Goal: Find specific page/section: Find specific page/section

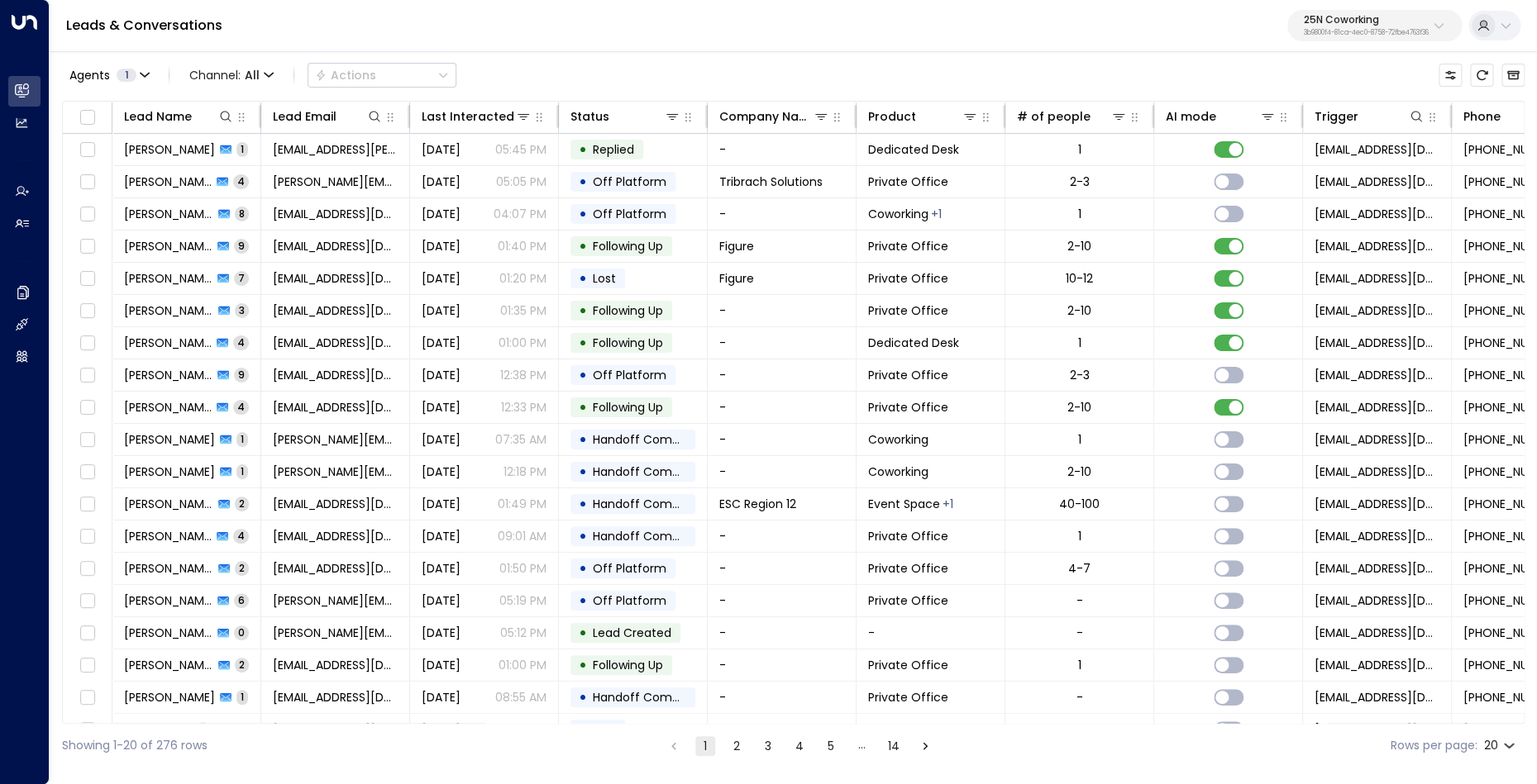
click at [1378, 30] on p "3b9800f4-81ca-4ec0-8758-72fbe4763f36" at bounding box center [1365, 33] width 125 height 7
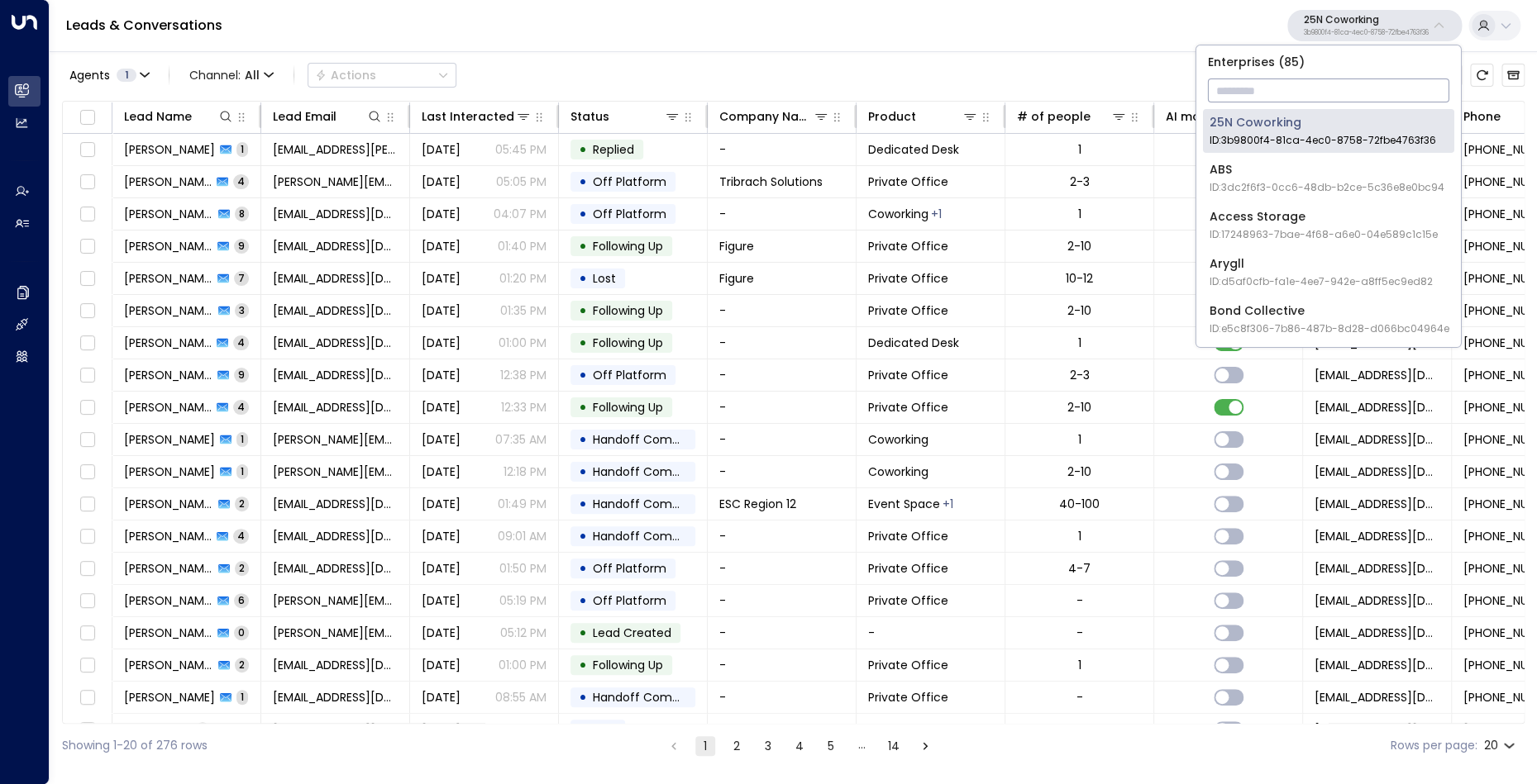
click at [1321, 82] on input "text" at bounding box center [1328, 91] width 242 height 31
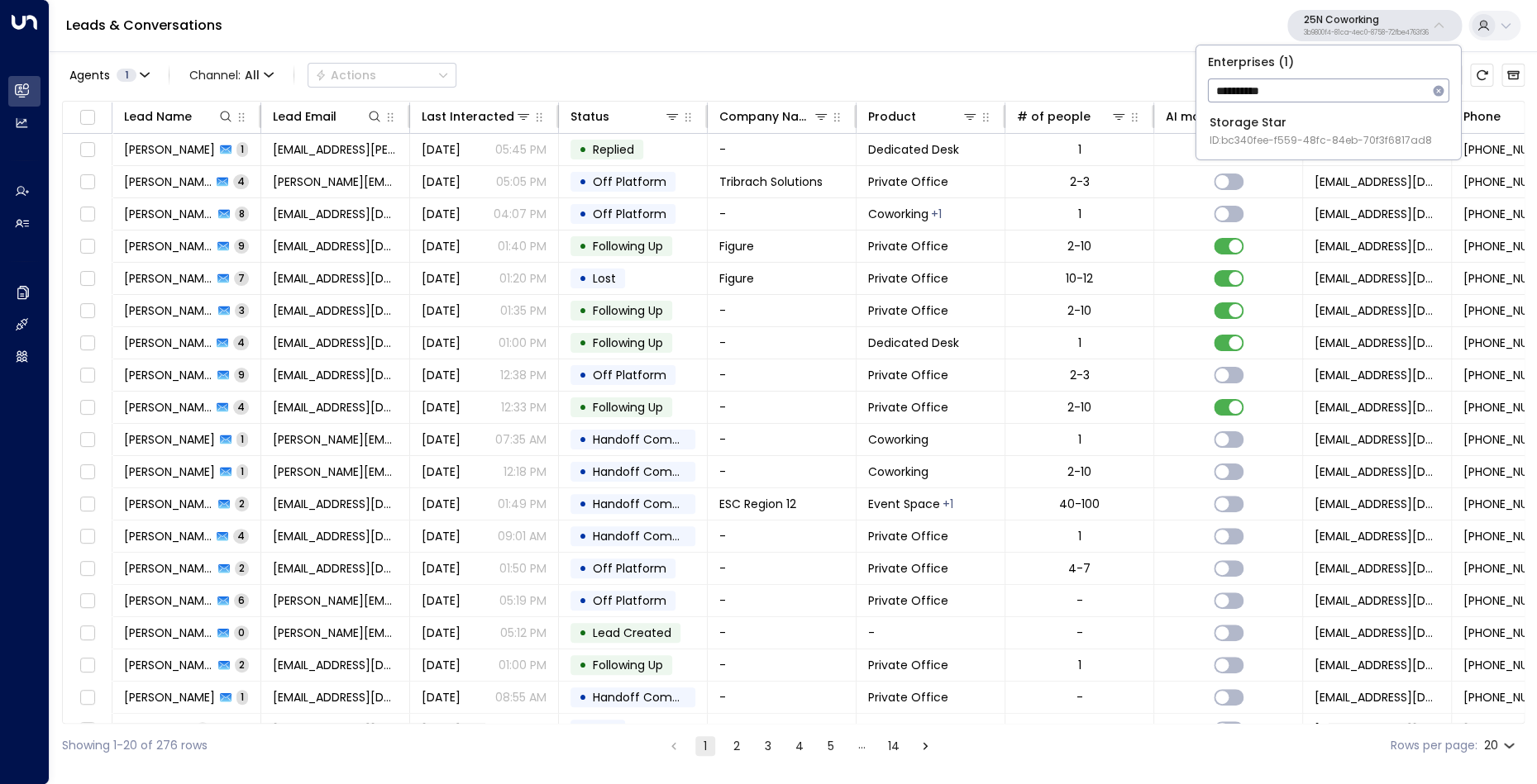
type input "**********"
click at [1310, 118] on div "Storage Star ID: bc340fee-f559-48fc-84eb-70f3f6817ad8" at bounding box center [1321, 130] width 222 height 34
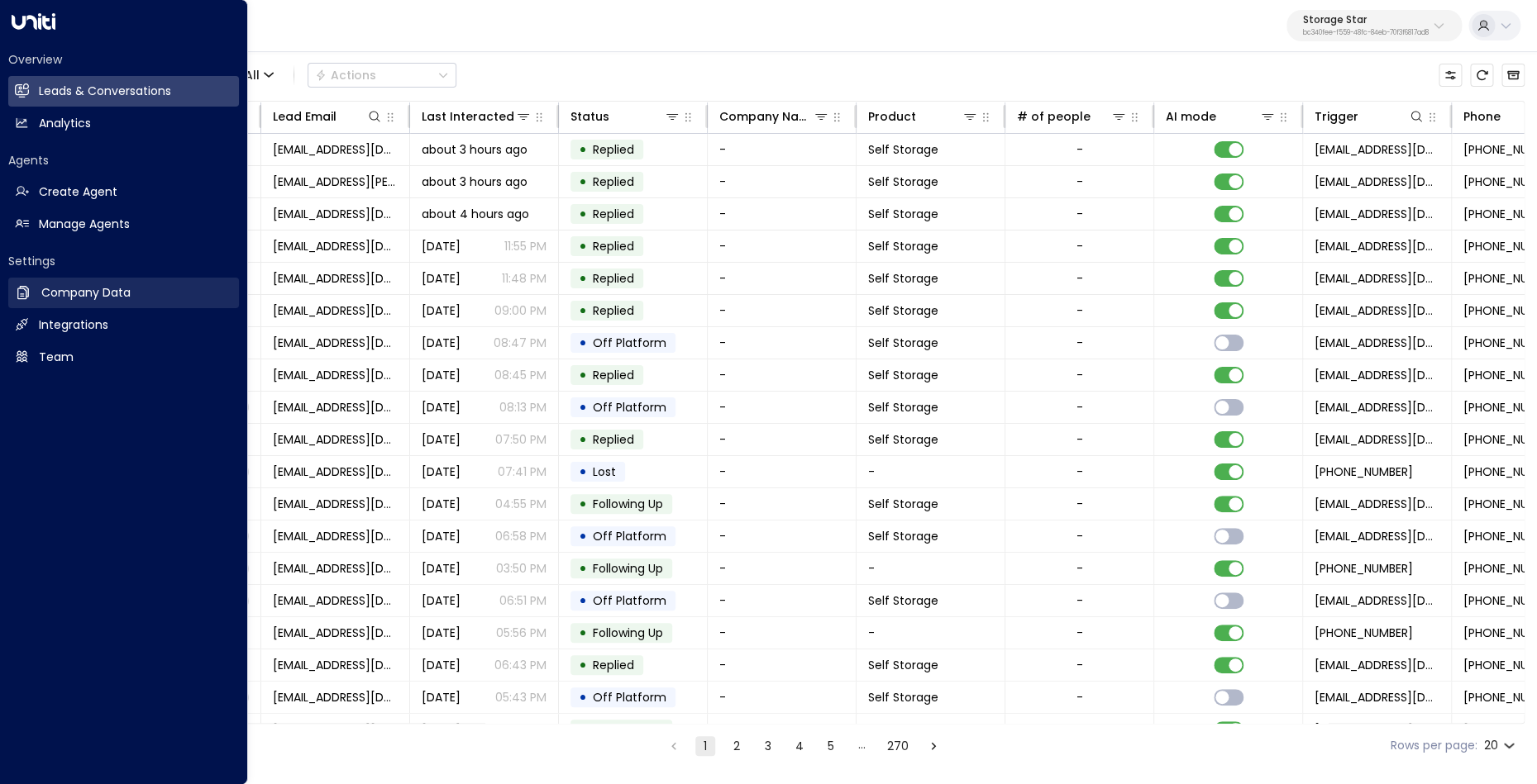
click at [84, 295] on h2 "Company Data" at bounding box center [86, 293] width 89 height 17
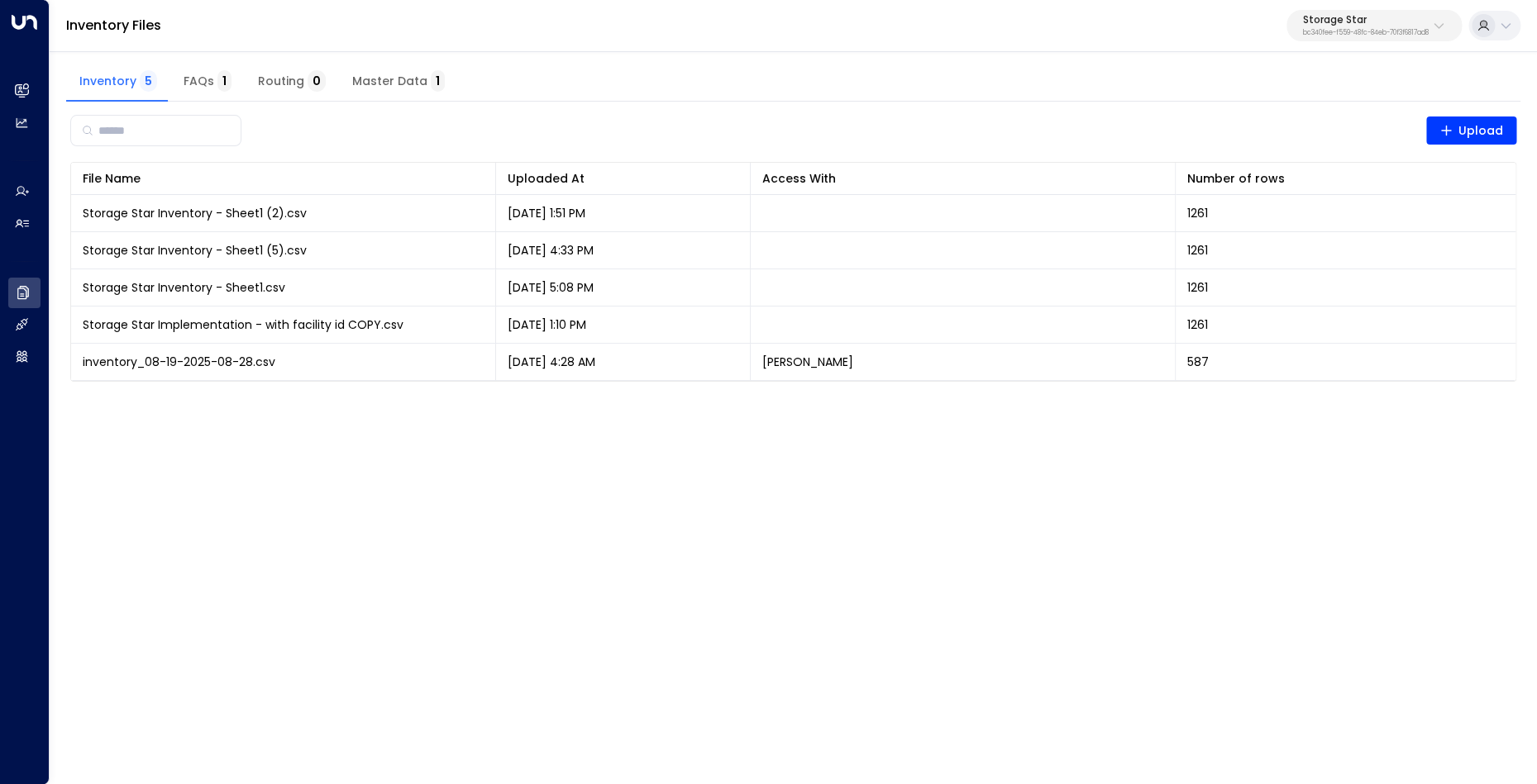
click at [363, 79] on span "Master Data 1" at bounding box center [399, 81] width 93 height 14
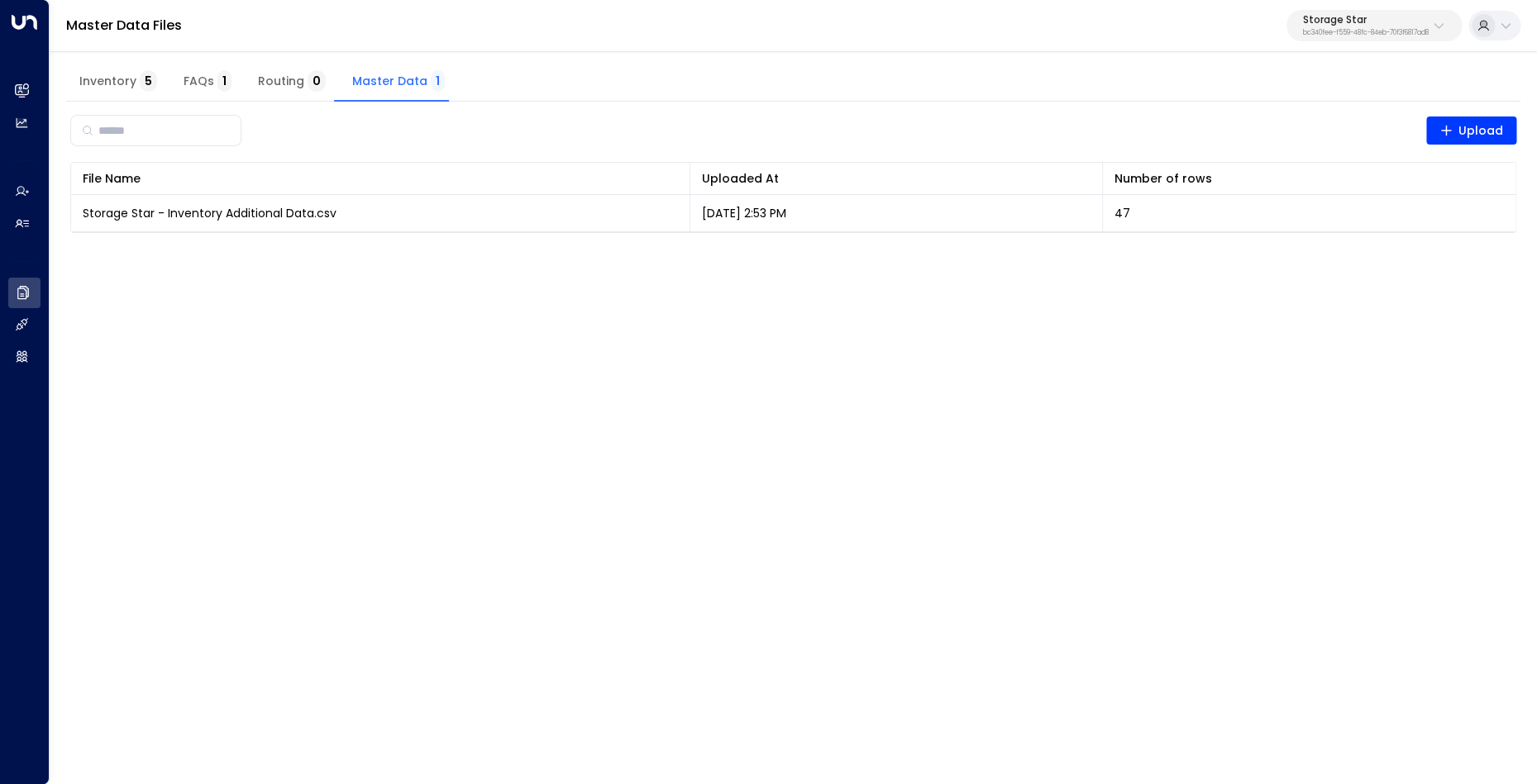
click at [129, 78] on span "Inventory 5" at bounding box center [118, 81] width 77 height 14
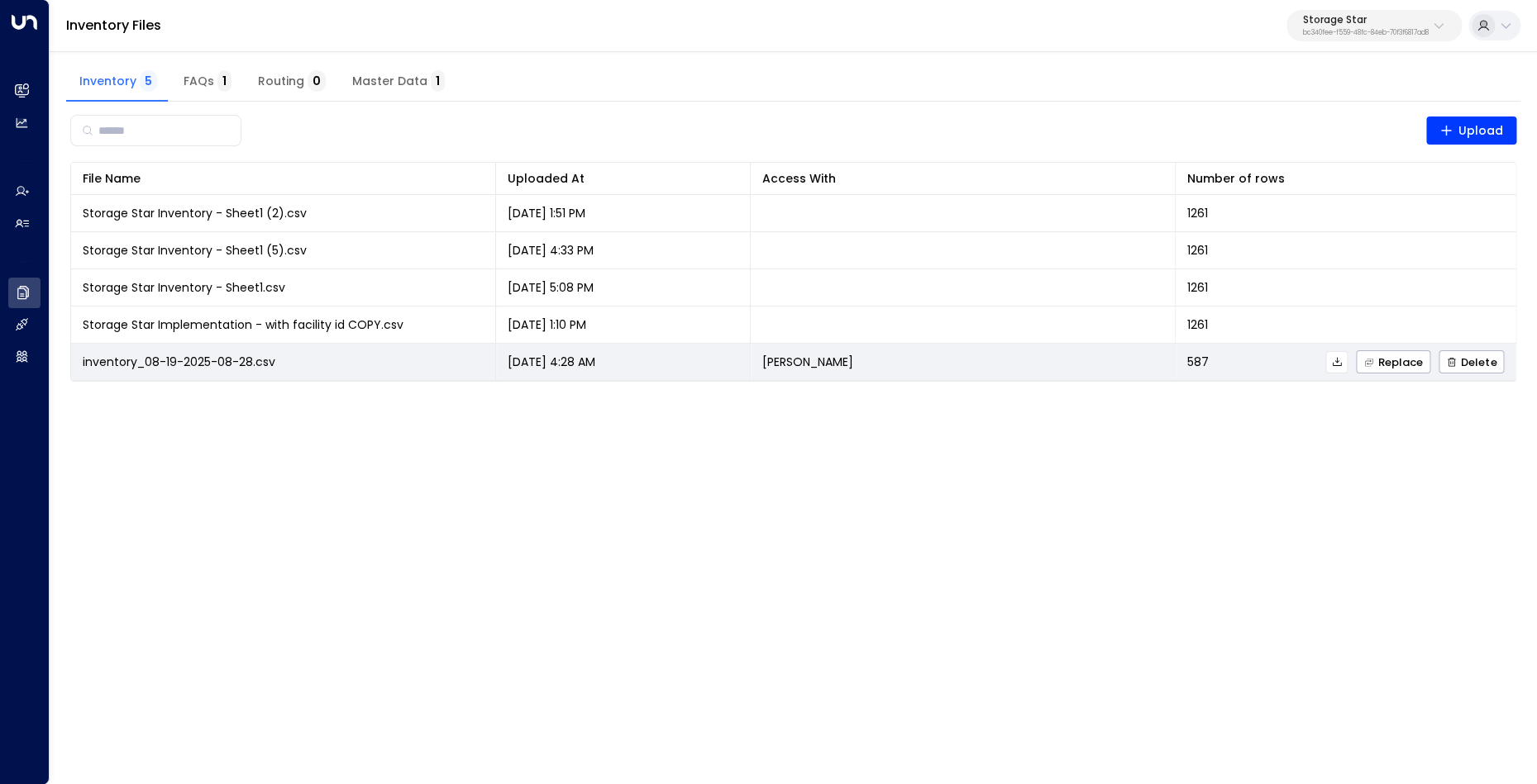
click at [1336, 365] on icon at bounding box center [1336, 361] width 9 height 9
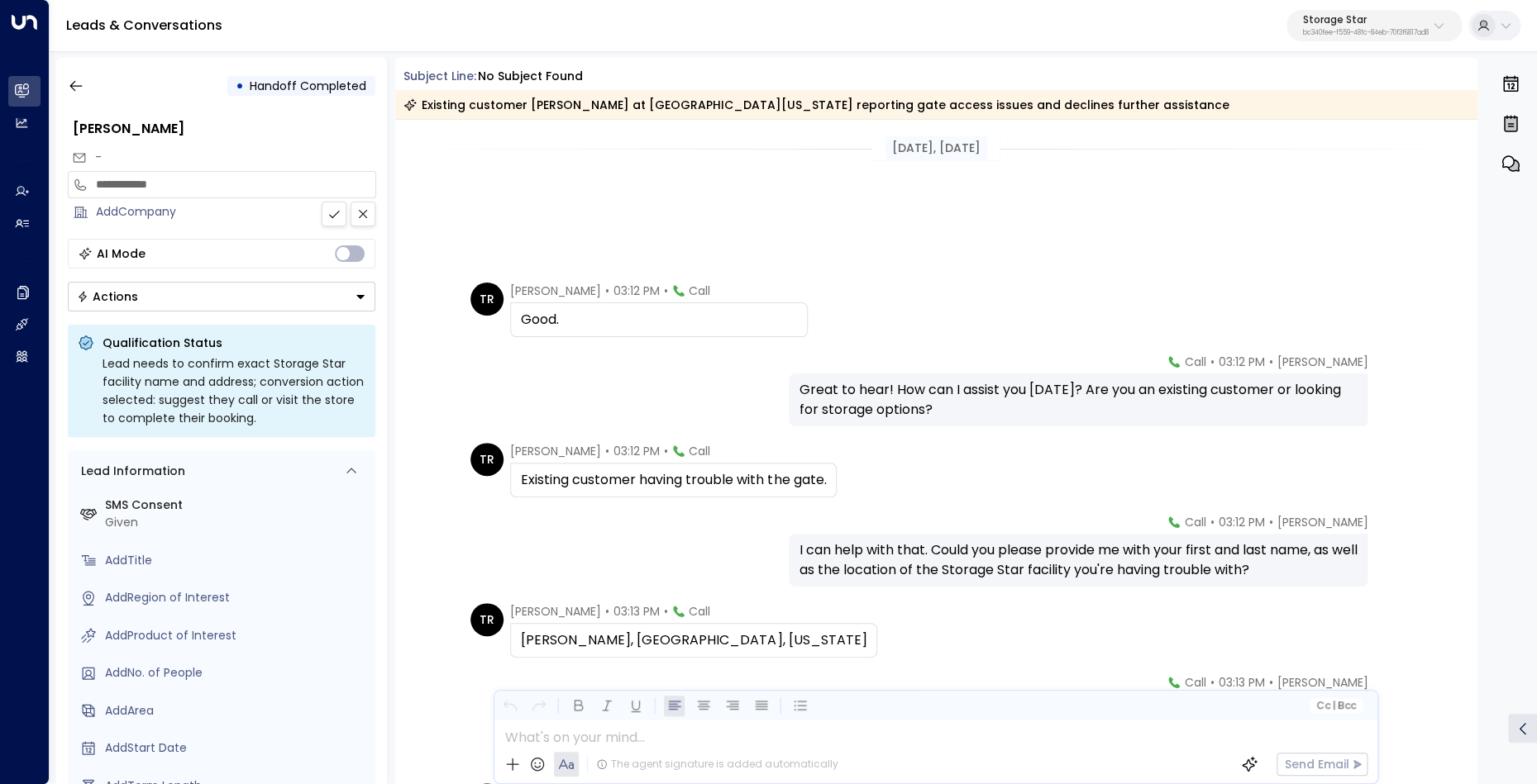
scroll to position [234, 0]
